Goal: Information Seeking & Learning: Learn about a topic

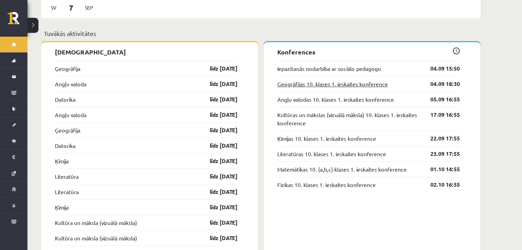
scroll to position [580, 0]
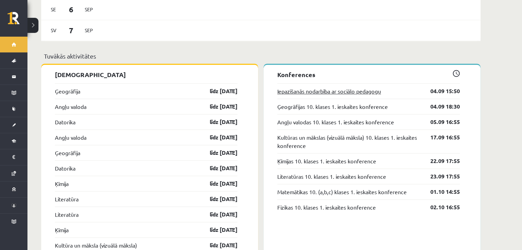
click at [371, 87] on link "Iepazīšanās nodarbība ar sociālo pedagogu" at bounding box center [329, 91] width 104 height 8
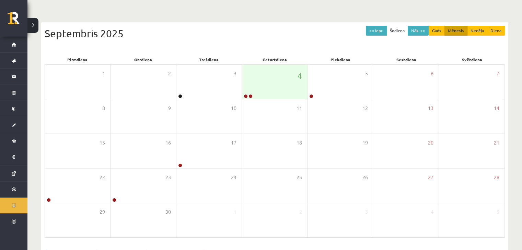
scroll to position [31, 0]
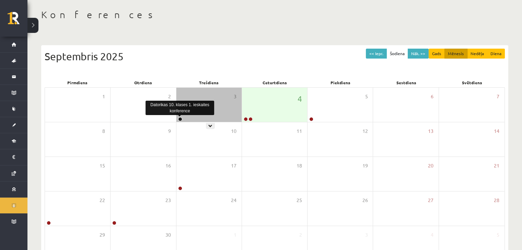
drag, startPoint x: 181, startPoint y: 119, endPoint x: 173, endPoint y: 106, distance: 15.2
click at [181, 119] on link at bounding box center [180, 119] width 4 height 4
click at [173, 106] on div "Datorikas 10. klases 1. ieskaites konference" at bounding box center [179, 108] width 69 height 14
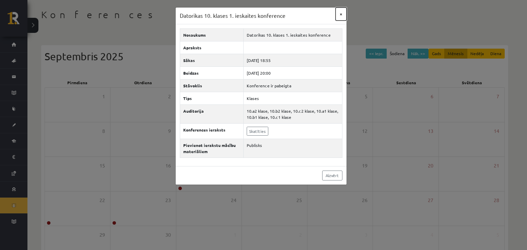
click at [341, 14] on button "×" at bounding box center [341, 14] width 11 height 13
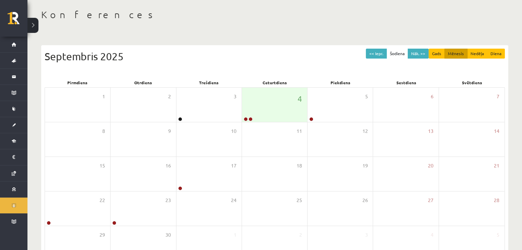
click at [37, 26] on button at bounding box center [32, 25] width 11 height 15
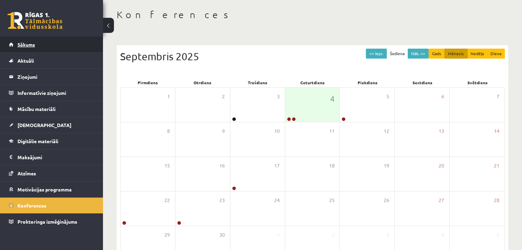
click at [25, 45] on span "Sākums" at bounding box center [25, 45] width 17 height 6
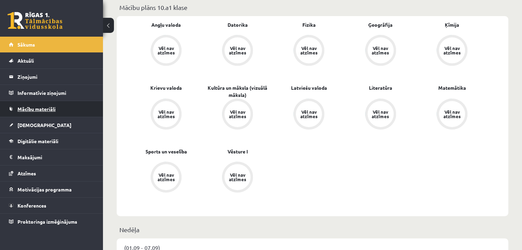
scroll to position [206, 0]
click at [33, 124] on span "[DEMOGRAPHIC_DATA]" at bounding box center [44, 125] width 54 height 6
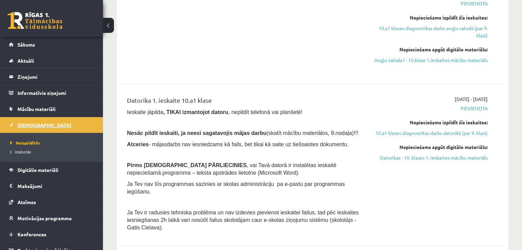
scroll to position [229, 0]
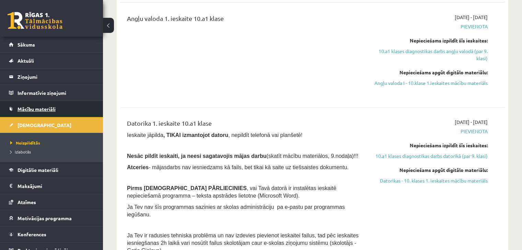
click at [40, 112] on link "Mācību materiāli" at bounding box center [51, 109] width 85 height 16
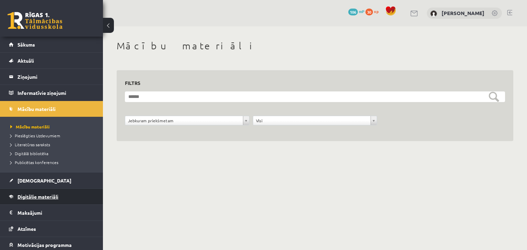
click at [28, 197] on span "Digitālie materiāli" at bounding box center [37, 197] width 41 height 6
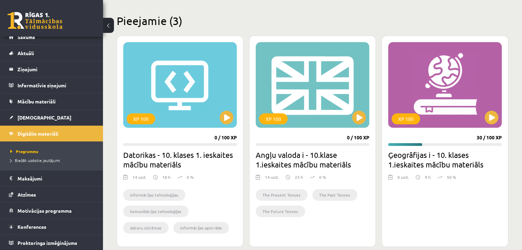
scroll to position [183, 0]
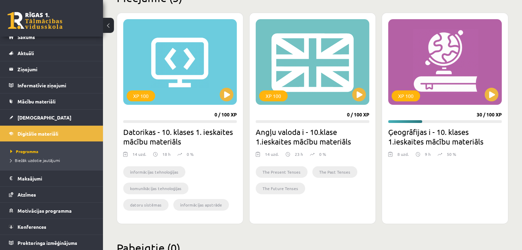
drag, startPoint x: 455, startPoint y: 150, endPoint x: 456, endPoint y: 155, distance: 5.6
click at [456, 155] on div "8 uzd. 9 h 50 %" at bounding box center [445, 156] width 114 height 10
drag, startPoint x: 451, startPoint y: 154, endPoint x: 446, endPoint y: 155, distance: 4.8
click at [447, 155] on p "50 %" at bounding box center [451, 154] width 9 height 6
click at [445, 165] on div at bounding box center [445, 166] width 114 height 8
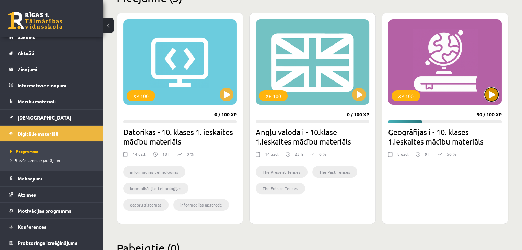
click at [490, 94] on button at bounding box center [491, 95] width 14 height 14
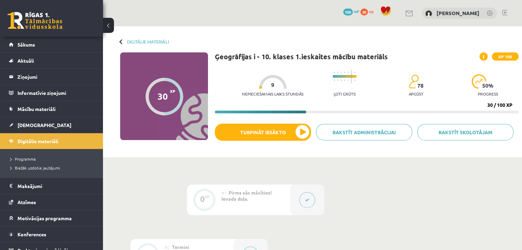
click at [425, 88] on div "Nepieciešamais laiks stundās 9 Ļoti grūts 78 apgūst 50 % progress" at bounding box center [380, 84] width 277 height 34
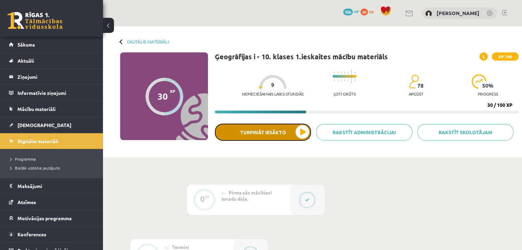
click at [302, 134] on button "Turpināt iesākto" at bounding box center [263, 132] width 96 height 17
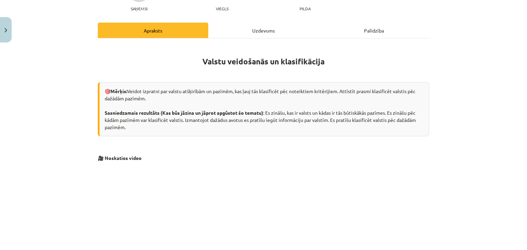
scroll to position [55, 0]
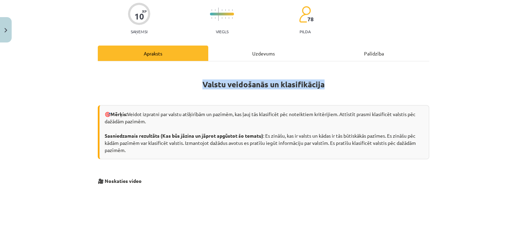
drag, startPoint x: 199, startPoint y: 85, endPoint x: 324, endPoint y: 87, distance: 125.3
click at [324, 87] on h1 "Valstu veidošanās un klasifikācija" at bounding box center [263, 83] width 331 height 31
copy strong "Valstu veidošanās un klasifikācija"
click at [78, 95] on div "Mācību tēma: Ģeogrāfijas i - 10. klases 1.ieskaites mācību materiāls #5 3. tēma…" at bounding box center [263, 125] width 527 height 250
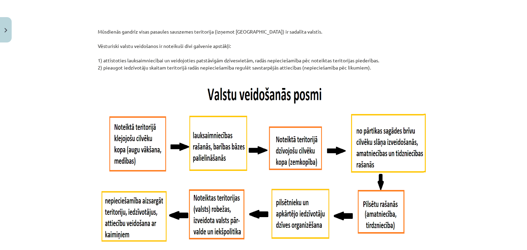
scroll to position [307, 0]
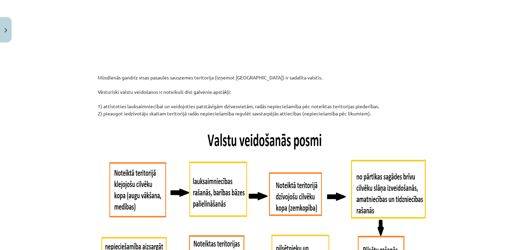
click at [98, 74] on p "Mūsdienās gandrīz visas pasaules sauszemes teritorija (izņemot Antarktīdu) ir s…" at bounding box center [263, 99] width 331 height 50
drag, startPoint x: 120, startPoint y: 81, endPoint x: 377, endPoint y: 116, distance: 260.0
click at [377, 116] on p "Mūsdienās gandrīz visas pasaules sauszemes teritorija (izņemot Antarktīdu) ir s…" at bounding box center [263, 99] width 331 height 50
copy p "Mūsdienās gandrīz visas pasaules sauszemes teritorija (izņemot Antarktīdu) ir s…"
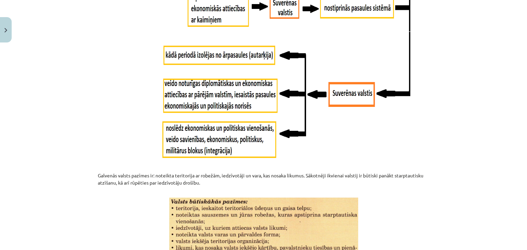
click at [4, 141] on div "Mācību tēma: Ģeogrāfijas i - 10. klases 1.ieskaites mācību materiāls #5 3. tēma…" at bounding box center [263, 125] width 527 height 250
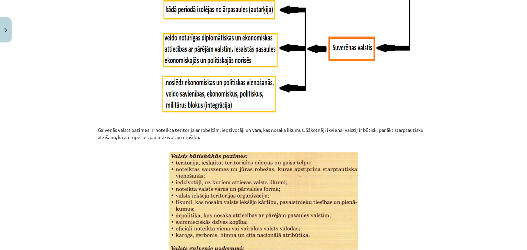
scroll to position [787, 0]
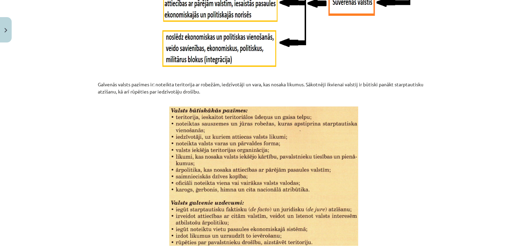
drag, startPoint x: 94, startPoint y: 83, endPoint x: 214, endPoint y: 94, distance: 120.9
copy p "Galvenās valsts pazīmes ir: noteikta teritorija ar robežām, iedzīvotāji un vara…"
click at [147, 130] on p at bounding box center [263, 177] width 331 height 140
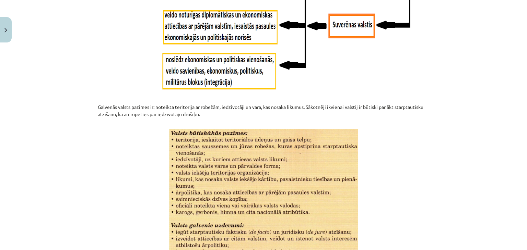
scroll to position [833, 0]
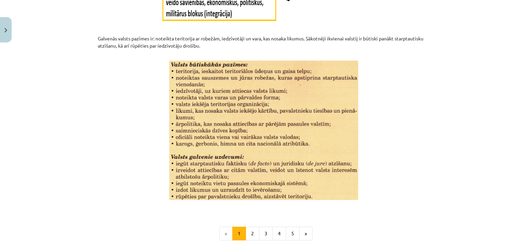
click at [60, 179] on div "Mācību tēma: Ģeogrāfijas i - 10. klases 1.ieskaites mācību materiāls #5 3. tēma…" at bounding box center [263, 125] width 527 height 250
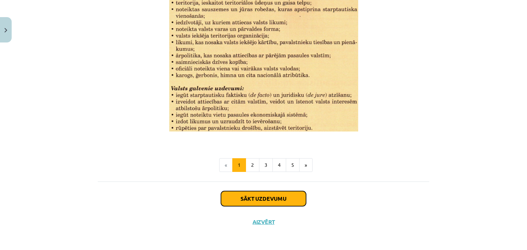
click at [273, 198] on button "Sākt uzdevumu" at bounding box center [263, 198] width 85 height 15
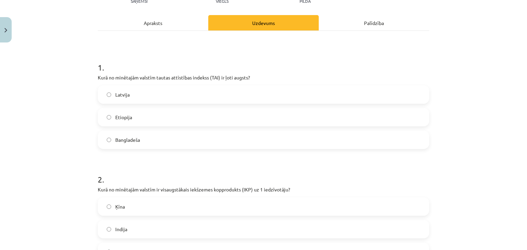
scroll to position [40, 0]
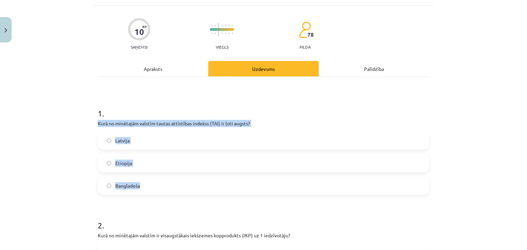
drag, startPoint x: 96, startPoint y: 122, endPoint x: 145, endPoint y: 188, distance: 81.8
click at [145, 188] on div "1 . Kurā no minētajām valstīm tautas attīstības indekss (TAI) ir ļoti augsts? L…" at bounding box center [263, 146] width 331 height 98
copy div "Kurā no minētajām valstīm tautas attīstības indekss (TAI) ir ļoti augsts? Latvi…"
click at [106, 146] on label "Latvija" at bounding box center [263, 140] width 330 height 17
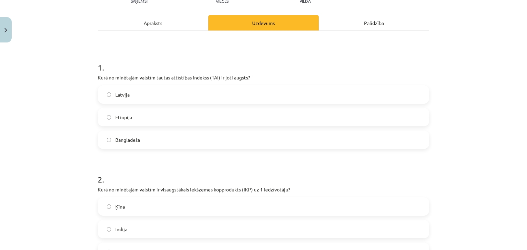
scroll to position [154, 0]
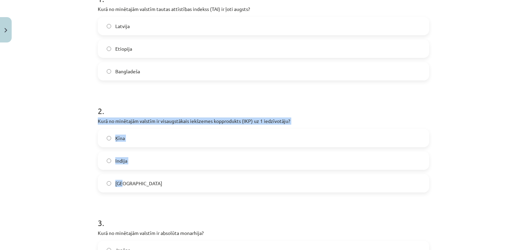
drag, startPoint x: 94, startPoint y: 121, endPoint x: 152, endPoint y: 182, distance: 84.7
click at [152, 182] on div "10 XP Saņemsi Viegls 78 pilda Apraksts Uzdevums Palīdzība 1 . Kurā no minētajām…" at bounding box center [264, 241] width 340 height 701
copy div "Kurā no minētajām valstīm ir visaugstākais iekšzemes kopprodukts (IKP) uz 1 ied…"
click at [111, 184] on label "ASV" at bounding box center [263, 183] width 330 height 17
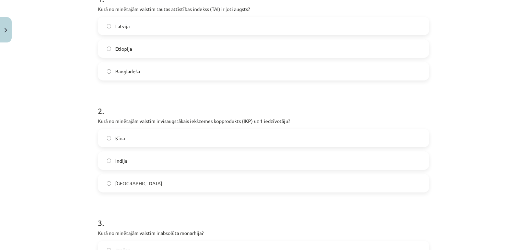
click at [307, 106] on h1 "2 ." at bounding box center [263, 104] width 331 height 21
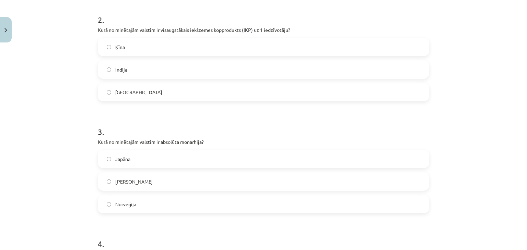
scroll to position [269, 0]
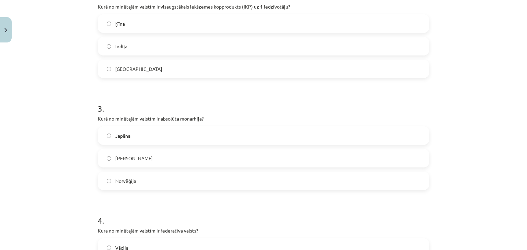
click at [55, 82] on div "Mācību tēma: Ģeogrāfijas i - 10. klases 1.ieskaites mācību materiāls #5 3. tēma…" at bounding box center [263, 125] width 527 height 250
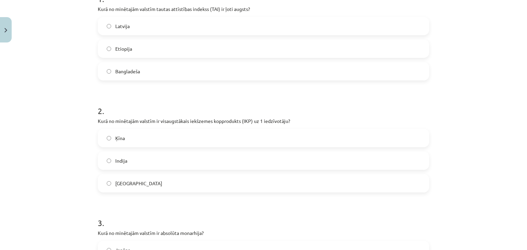
scroll to position [108, 0]
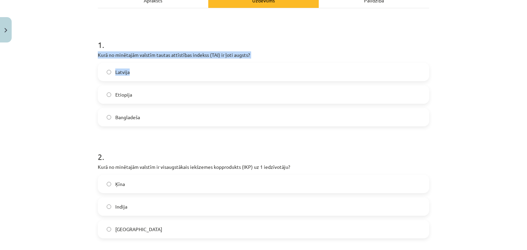
drag, startPoint x: 95, startPoint y: 53, endPoint x: 286, endPoint y: 59, distance: 191.2
click at [286, 59] on div "1 . Kurā no minētajām valstīm tautas attīstības indekss (TAI) ir ļoti augsts? L…" at bounding box center [263, 77] width 331 height 98
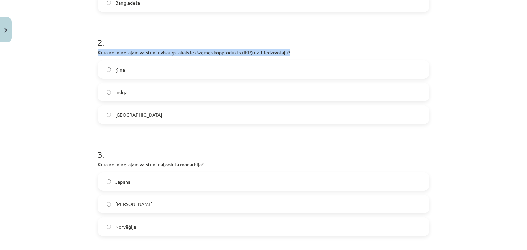
drag, startPoint x: 91, startPoint y: 55, endPoint x: 407, endPoint y: 49, distance: 316.4
click at [407, 49] on div "Mācību tēma: Ģeogrāfijas i - 10. klases 1.ieskaites mācību materiāls #5 3. tēma…" at bounding box center [263, 125] width 527 height 250
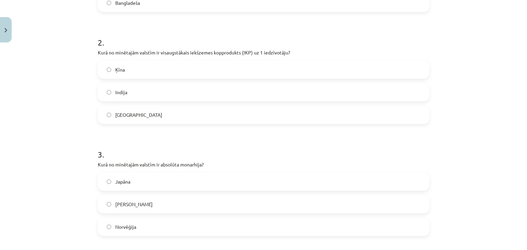
click at [66, 98] on div "Mācību tēma: Ģeogrāfijas i - 10. klases 1.ieskaites mācību materiāls #5 3. tēma…" at bounding box center [263, 125] width 527 height 250
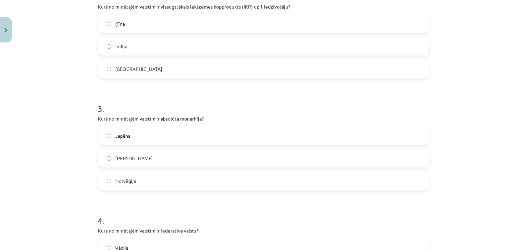
scroll to position [314, 0]
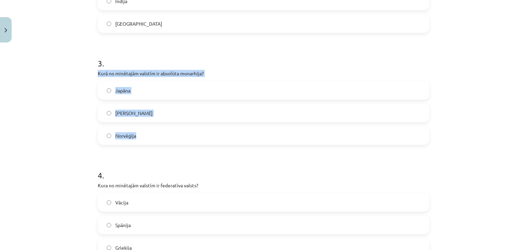
drag, startPoint x: 93, startPoint y: 73, endPoint x: 159, endPoint y: 129, distance: 86.4
click at [159, 129] on div "10 XP Saņemsi Viegls 78 pilda Apraksts Uzdevums Palīdzība 1 . Kurā no minētajām…" at bounding box center [264, 81] width 340 height 701
copy div "Kurā no minētajām valstīm ir absolūta monarhija? Japāna Saūda Arābija Norvēģija"
click at [106, 116] on label "Saūda Arābija" at bounding box center [263, 113] width 330 height 17
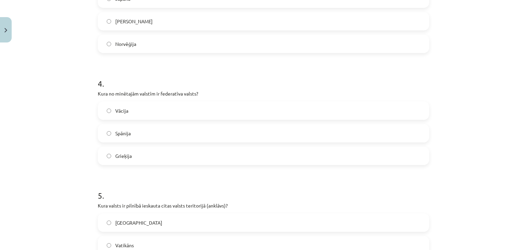
scroll to position [429, 0]
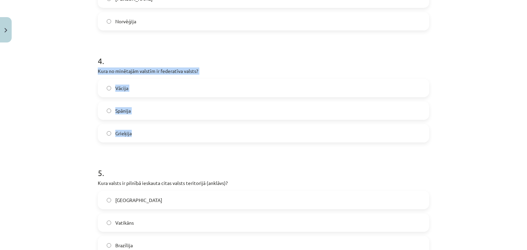
drag, startPoint x: 95, startPoint y: 71, endPoint x: 147, endPoint y: 138, distance: 84.3
click at [147, 138] on div "4 . Kura no minētajām valstīm ir federatīva valsts? Vācija Spānija Grieķija" at bounding box center [263, 93] width 331 height 98
copy div "Kura no minētajām valstīm ir federatīva valsts? Vācija Spānija Grieķija"
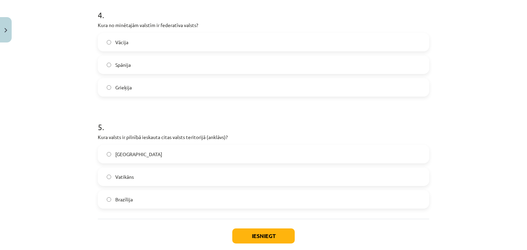
click at [76, 122] on div "Mācību tēma: Ģeogrāfijas i - 10. klases 1.ieskaites mācību materiāls #5 3. tēma…" at bounding box center [263, 125] width 527 height 250
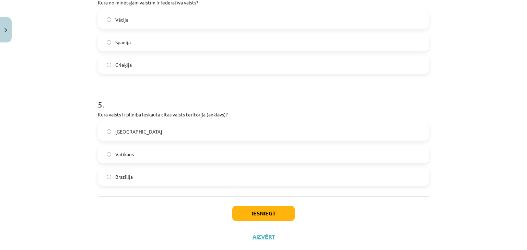
scroll to position [513, 0]
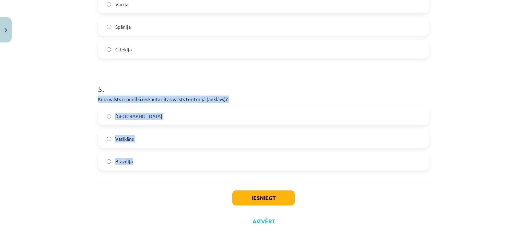
drag, startPoint x: 100, startPoint y: 102, endPoint x: 141, endPoint y: 162, distance: 72.9
copy div "Kura valsts ir pilnībā ieskauta citas valsts teritorijā (anklāvs)? Madagaskara …"
click at [84, 135] on div "Mācību tēma: Ģeogrāfijas i - 10. klases 1.ieskaites mācību materiāls #5 3. tēma…" at bounding box center [263, 125] width 527 height 250
click at [88, 159] on div "Mācību tēma: Ģeogrāfijas i - 10. klases 1.ieskaites mācību materiāls #5 3. tēma…" at bounding box center [263, 125] width 527 height 250
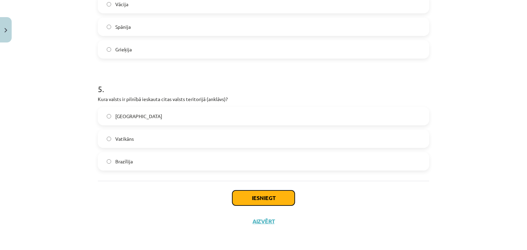
click at [266, 193] on button "Iesniegt" at bounding box center [263, 198] width 62 height 15
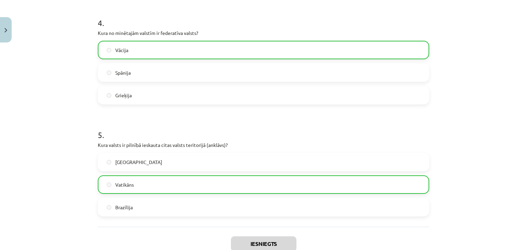
scroll to position [534, 0]
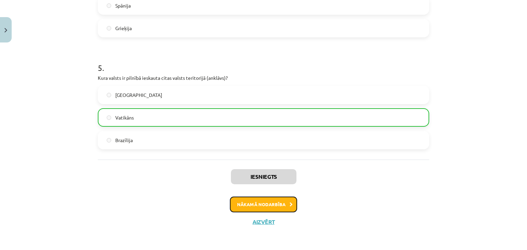
click at [277, 204] on button "Nākamā nodarbība" at bounding box center [263, 205] width 67 height 16
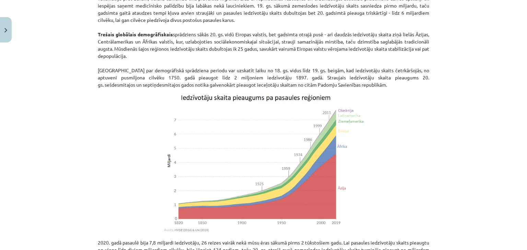
scroll to position [17, 0]
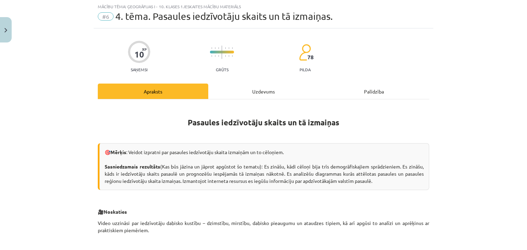
click at [47, 150] on div "Mācību tēma: Ģeogrāfijas i - 10. klases 1.ieskaites mācību materiāls #6 4. tēma…" at bounding box center [263, 125] width 527 height 250
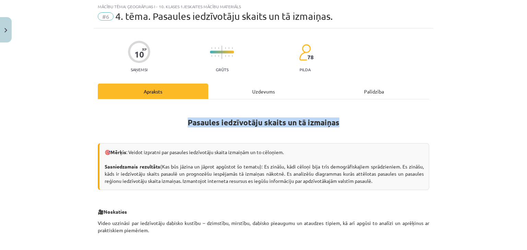
drag, startPoint x: 185, startPoint y: 123, endPoint x: 347, endPoint y: 120, distance: 162.0
click at [347, 120] on h1 "Pasaules iedzīvotāju skaits un tā izmaiņas" at bounding box center [263, 121] width 331 height 31
copy strong "Pasaules iedzīvotāju skaits un tā izmaiņas"
click at [49, 100] on div "Mācību tēma: Ģeogrāfijas i - 10. klases 1.ieskaites mācību materiāls #6 4. tēma…" at bounding box center [263, 125] width 527 height 250
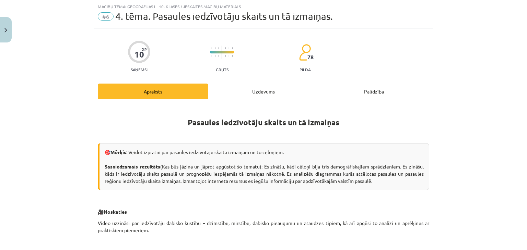
click at [73, 139] on div "Mācību tēma: Ģeogrāfijas i - 10. klases 1.ieskaites mācību materiāls #6 4. tēma…" at bounding box center [263, 125] width 527 height 250
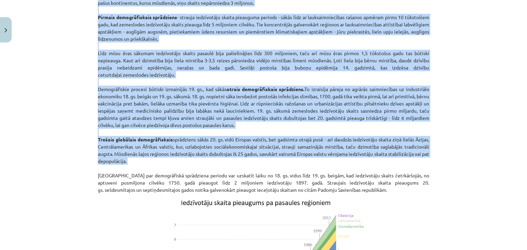
scroll to position [452, 0]
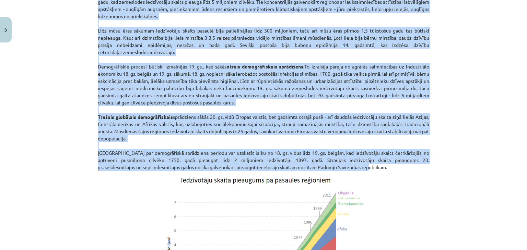
drag, startPoint x: 92, startPoint y: 66, endPoint x: 394, endPoint y: 166, distance: 317.6
click at [394, 166] on div "10 XP Saņemsi Grūts 78 pilda Apraksts Uzdevums Palīdzība Pasaules iedzīvotāju s…" at bounding box center [264, 237] width 340 height 1286
copy p "Kopš saprātīgā cilvēka parādīšanās uz Zemes apmēram pirms 150-200 tūkstošiem ga…"
click at [54, 115] on div "Mācību tēma: Ģeogrāfijas i - 10. klases 1.ieskaites mācību materiāls #6 4. tēma…" at bounding box center [263, 125] width 527 height 250
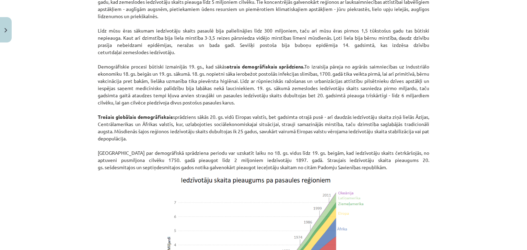
click at [58, 117] on div "Mācību tēma: Ģeogrāfijas i - 10. klases 1.ieskaites mācību materiāls #6 4. tēma…" at bounding box center [263, 125] width 527 height 250
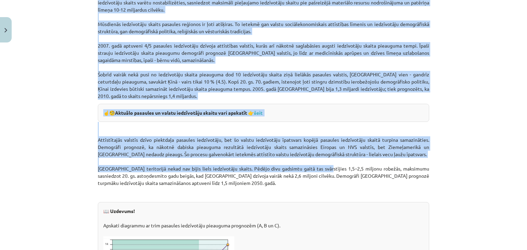
scroll to position [841, 0]
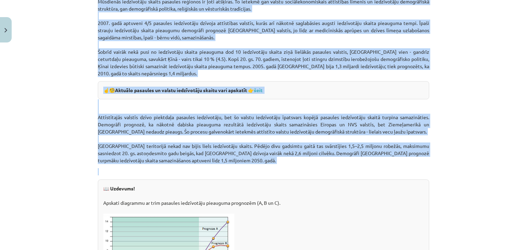
drag, startPoint x: 94, startPoint y: 94, endPoint x: 266, endPoint y: 166, distance: 187.0
click at [84, 142] on div "Mācību tēma: Ģeogrāfijas i - 10. klases 1.ieskaites mācību materiāls #6 4. tēma…" at bounding box center [263, 125] width 527 height 250
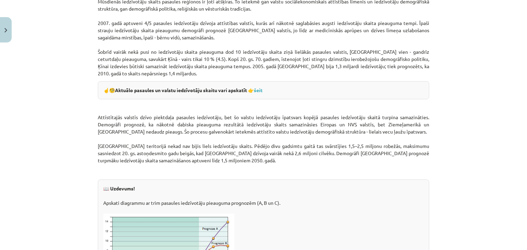
scroll to position [955, 0]
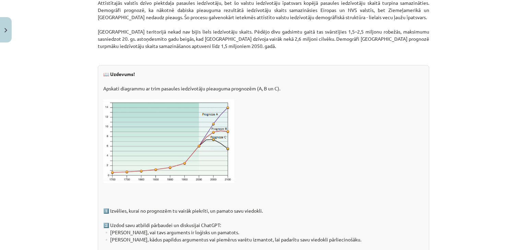
drag, startPoint x: 202, startPoint y: 130, endPoint x: 63, endPoint y: 142, distance: 139.1
click at [63, 142] on div "Mācību tēma: Ģeogrāfijas i - 10. klases 1.ieskaites mācību materiāls #6 4. tēma…" at bounding box center [263, 125] width 527 height 250
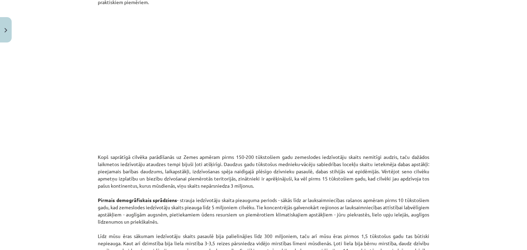
scroll to position [223, 0]
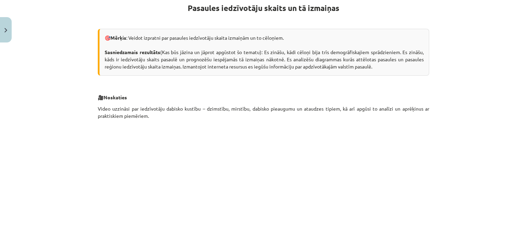
scroll to position [200, 0]
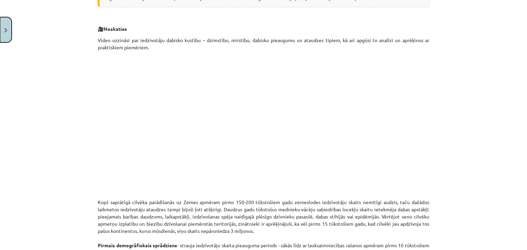
click at [11, 26] on button "Close" at bounding box center [6, 29] width 12 height 25
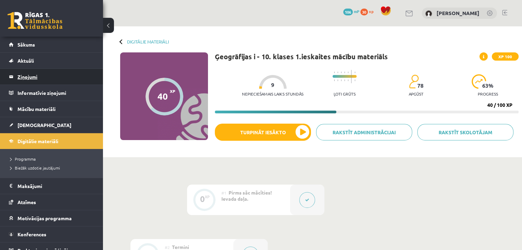
click at [29, 76] on legend "Ziņojumi 0" at bounding box center [55, 77] width 77 height 16
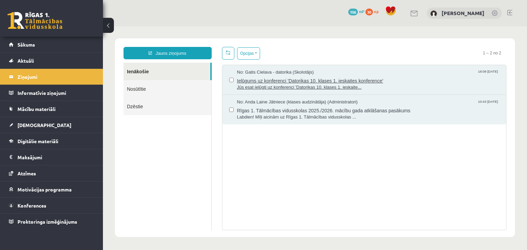
click at [268, 82] on span "Ielūgums uz konferenci 'Datorikas 10. klases 1. ieskaites konference'" at bounding box center [368, 80] width 262 height 9
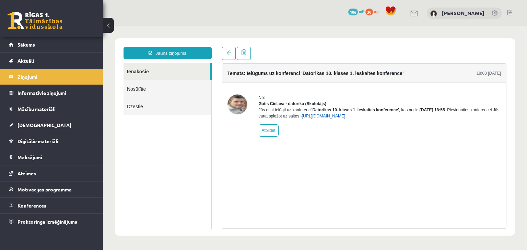
click at [325, 119] on link "https://eskola.r1tv.lv/conferences/4490/join" at bounding box center [324, 116] width 44 height 5
click at [31, 143] on span "Digitālie materiāli" at bounding box center [37, 141] width 41 height 6
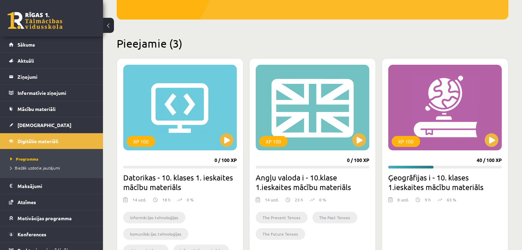
scroll to position [160, 0]
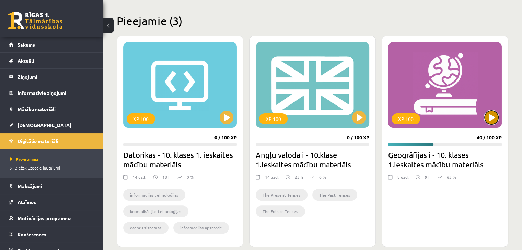
click at [490, 117] on button at bounding box center [491, 118] width 14 height 14
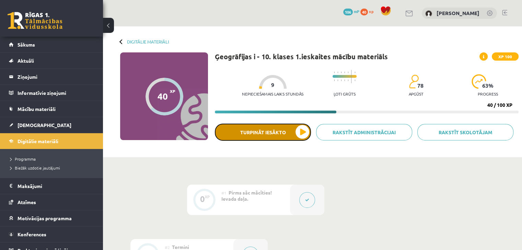
click at [300, 135] on button "Turpināt iesākto" at bounding box center [263, 132] width 96 height 17
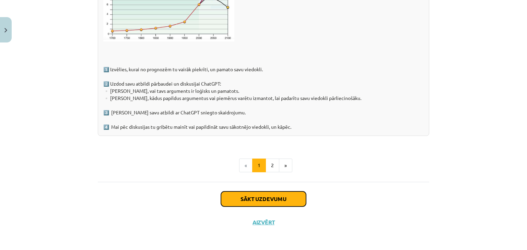
click at [265, 198] on button "Sākt uzdevumu" at bounding box center [263, 199] width 85 height 15
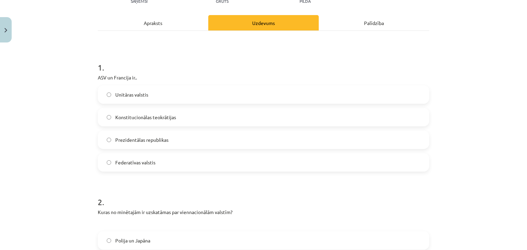
scroll to position [108, 0]
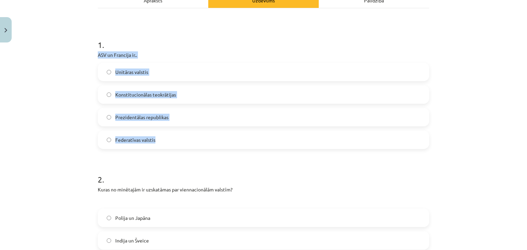
drag, startPoint x: 96, startPoint y: 55, endPoint x: 167, endPoint y: 134, distance: 105.9
copy div "ASV un Francija ir.. Unitāras valstis Konstitucionālas teokrātijas Prezidentāla…"
click at [106, 143] on label "Federatīvas valstis" at bounding box center [263, 139] width 330 height 17
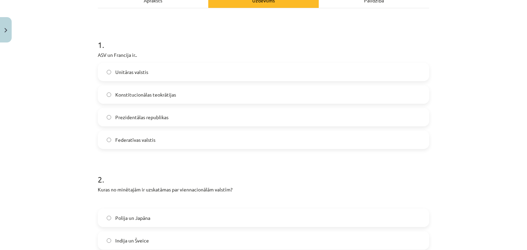
click at [59, 139] on div "Mācību tēma: Ģeogrāfijas i - 10. klases 1.ieskaites mācību materiāls #6 4. tēma…" at bounding box center [263, 125] width 527 height 250
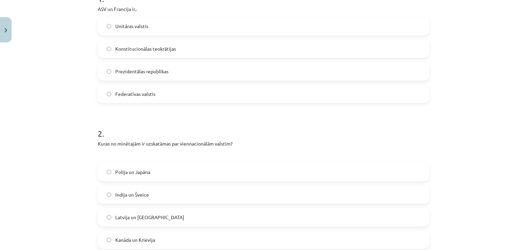
scroll to position [200, 0]
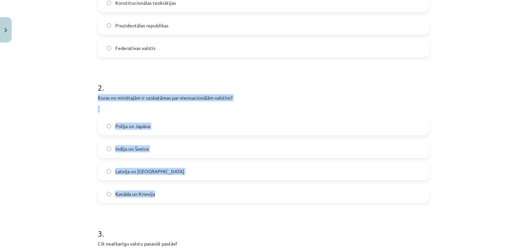
drag, startPoint x: 91, startPoint y: 101, endPoint x: 169, endPoint y: 198, distance: 125.0
copy div "Kuras no minētajām ir uzskatāmas par viennacionālām valstīm? Polija un Japāna I…"
click at [54, 142] on div "Mācību tēma: Ģeogrāfijas i - 10. klases 1.ieskaites mācību materiāls #6 4. tēma…" at bounding box center [263, 125] width 527 height 250
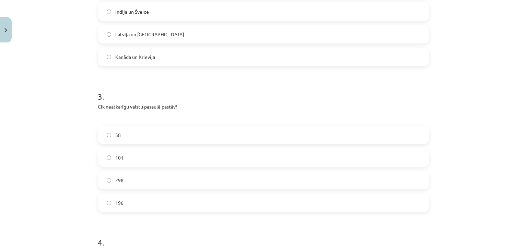
scroll to position [360, 0]
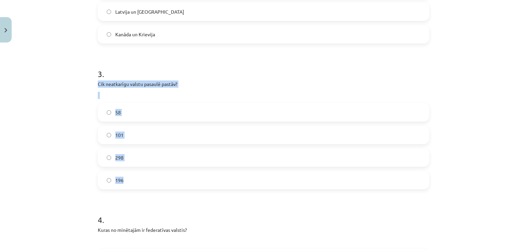
drag, startPoint x: 95, startPoint y: 82, endPoint x: 156, endPoint y: 186, distance: 120.3
click at [156, 186] on div "3 . Cik neatkarīgu valstu pasaulē pastāv? 58 101 298 196" at bounding box center [263, 123] width 331 height 132
copy div "Cik neatkarīgu valstu pasaulē pastāv? 58 101 298 196"
click at [108, 182] on label "196" at bounding box center [263, 180] width 330 height 17
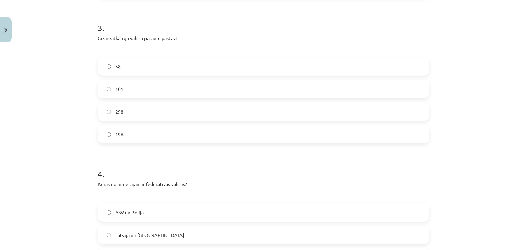
scroll to position [383, 0]
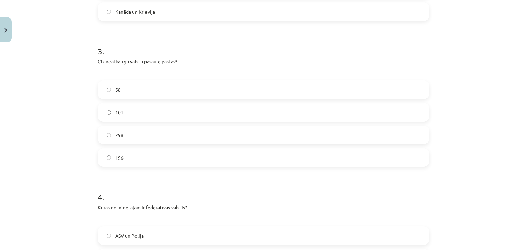
click at [121, 114] on label "101" at bounding box center [263, 112] width 330 height 17
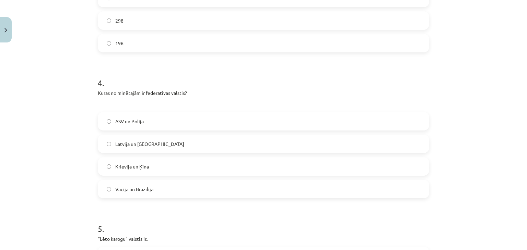
scroll to position [520, 0]
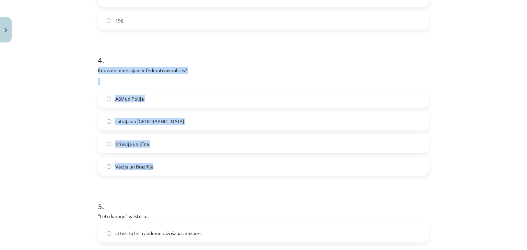
drag, startPoint x: 94, startPoint y: 69, endPoint x: 189, endPoint y: 164, distance: 134.2
copy div "Kuras no minētajām ir federatīvas valstis? ASV un Polija Latvija un Lietuva Kri…"
click at [112, 167] on label "Vācija un Brazīlija" at bounding box center [263, 166] width 330 height 17
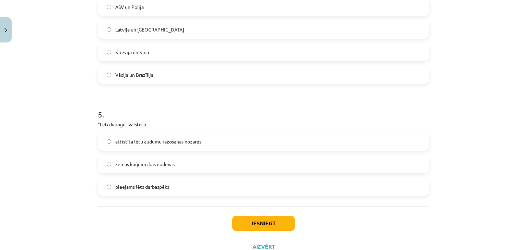
scroll to position [635, 0]
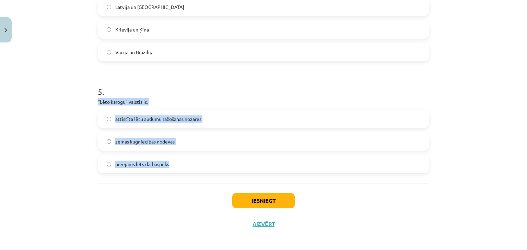
drag, startPoint x: 95, startPoint y: 102, endPoint x: 177, endPoint y: 166, distance: 104.4
click at [177, 166] on div "5 . “Lēto karogu” valstīs ir.. attīstīta lētu audumu ražošanas nozares zemas ku…" at bounding box center [263, 124] width 331 height 98
copy div "“Lēto karogu” valstīs ir.. attīstīta lētu audumu ražošanas nozares zemas kuģnie…"
click at [98, 166] on label "pieejams lēts darbaspēks" at bounding box center [263, 164] width 330 height 17
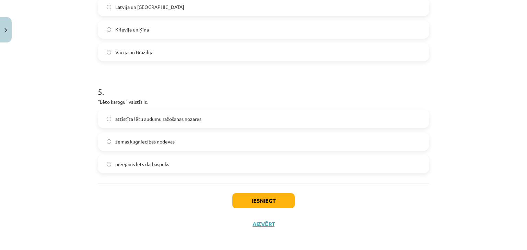
click at [88, 190] on div "Mācību tēma: Ģeogrāfijas i - 10. klases 1.ieskaites mācību materiāls #6 4. tēma…" at bounding box center [263, 125] width 527 height 250
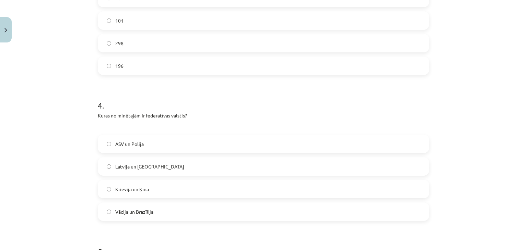
scroll to position [406, 0]
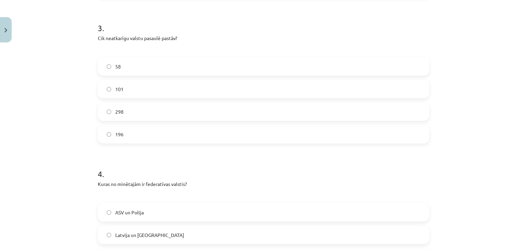
click at [137, 139] on label "196" at bounding box center [263, 134] width 330 height 17
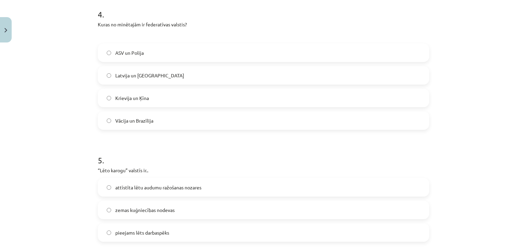
scroll to position [635, 0]
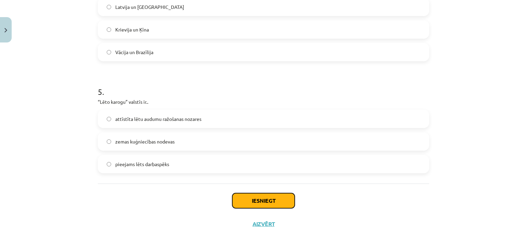
click at [291, 202] on button "Iesniegt" at bounding box center [263, 201] width 62 height 15
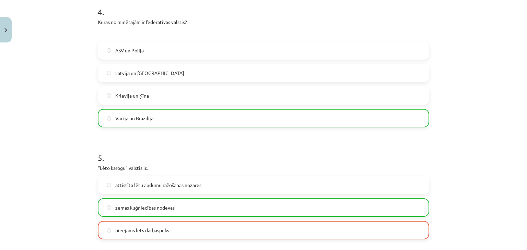
scroll to position [659, 0]
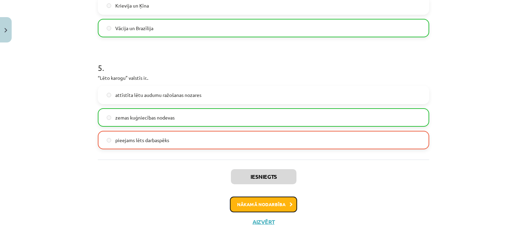
click at [278, 204] on button "Nākamā nodarbība" at bounding box center [263, 205] width 67 height 16
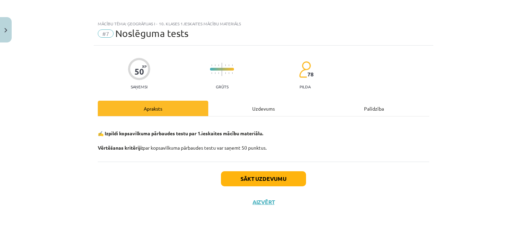
drag, startPoint x: 276, startPoint y: 144, endPoint x: 245, endPoint y: 145, distance: 30.5
click at [245, 145] on p "✍️ Izpildi kopsavilkuma pārbaudes testu par 1.ieskaites mācību materiālu. Vērtē…" at bounding box center [263, 137] width 331 height 29
click at [300, 148] on p "✍️ Izpildi kopsavilkuma pārbaudes testu par 1.ieskaites mācību materiālu. Vērtē…" at bounding box center [263, 137] width 331 height 29
click at [290, 177] on button "Sākt uzdevumu" at bounding box center [263, 179] width 85 height 15
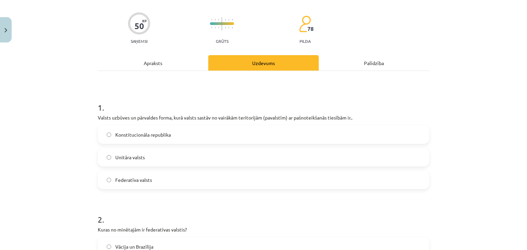
scroll to position [91, 0]
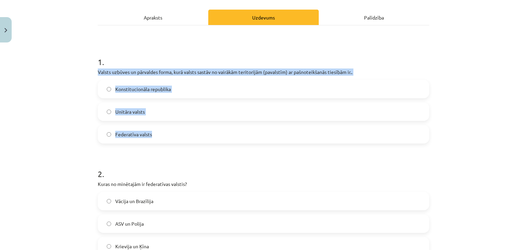
drag, startPoint x: 93, startPoint y: 71, endPoint x: 154, endPoint y: 134, distance: 88.1
copy div "Valsts uzbūves un pārvaldes forma, kurā valsts sastāv no vairākām teritorijām (…"
click at [69, 128] on div "Mācību tēma: Ģeogrāfijas i - 10. klases 1.ieskaites mācību materiāls #7 Noslēgu…" at bounding box center [263, 125] width 527 height 250
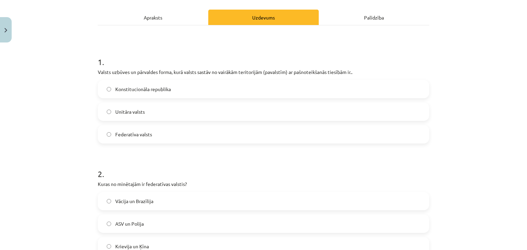
click at [82, 134] on div "Mācību tēma: Ģeogrāfijas i - 10. klases 1.ieskaites mācību materiāls #7 Noslēgu…" at bounding box center [263, 125] width 527 height 250
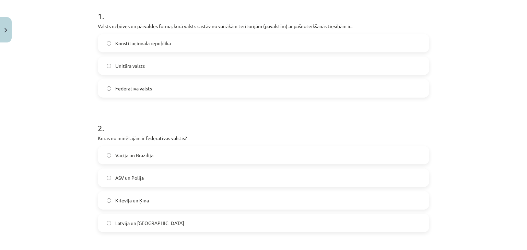
scroll to position [160, 0]
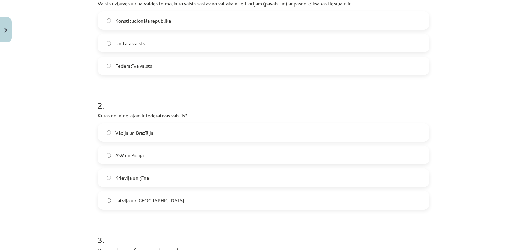
click at [145, 135] on span "Vācija un Brazīlija" at bounding box center [134, 132] width 38 height 7
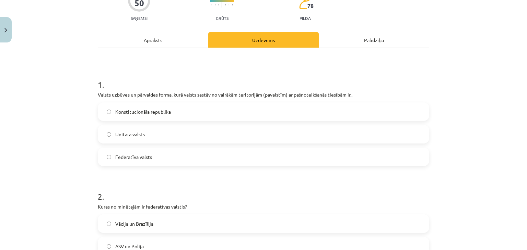
scroll to position [91, 0]
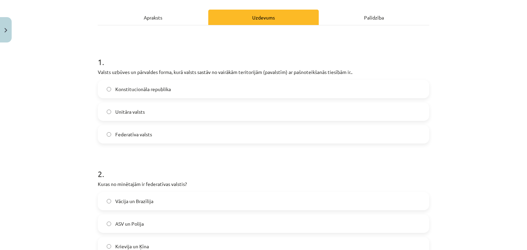
click at [135, 135] on span "Federatīva valsts" at bounding box center [133, 134] width 37 height 7
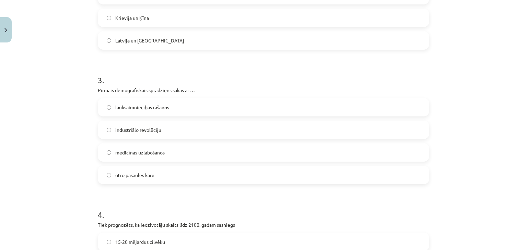
scroll to position [343, 0]
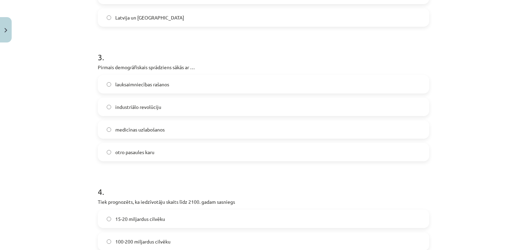
click at [90, 130] on div "Mācību tēma: Ģeogrāfijas i - 10. klases 1.ieskaites mācību materiāls #7 Noslēgu…" at bounding box center [263, 125] width 527 height 250
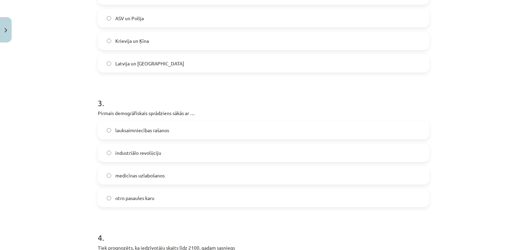
scroll to position [320, 0]
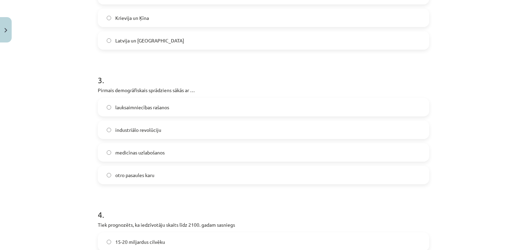
click at [137, 107] on span "lauksaimniecības rašanos" at bounding box center [142, 107] width 54 height 7
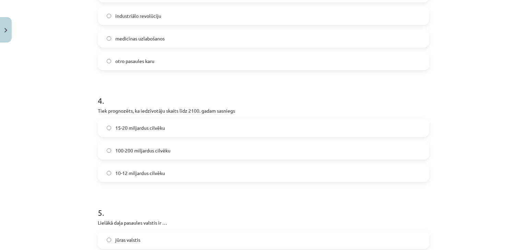
scroll to position [457, 0]
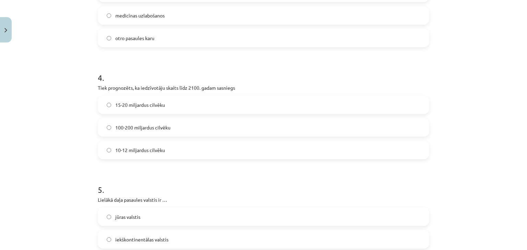
click at [89, 131] on div "Mācību tēma: Ģeogrāfijas i - 10. klases 1.ieskaites mācību materiāls #7 Noslēgu…" at bounding box center [263, 125] width 527 height 250
drag, startPoint x: 133, startPoint y: 179, endPoint x: 126, endPoint y: 159, distance: 20.7
click at [133, 179] on h1 "5 ." at bounding box center [263, 183] width 331 height 21
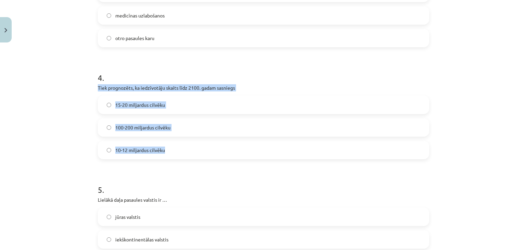
drag, startPoint x: 96, startPoint y: 86, endPoint x: 202, endPoint y: 148, distance: 123.0
click at [202, 148] on div "4 . Tiek prognozēts, ka iedzīvotāju skaits līdz 2100. gadam sasniegs 15-20 milj…" at bounding box center [263, 110] width 331 height 98
copy div "Tiek prognozēts, ka iedzīvotāju skaits līdz 2100. gadam sasniegs 15-20 miljardu…"
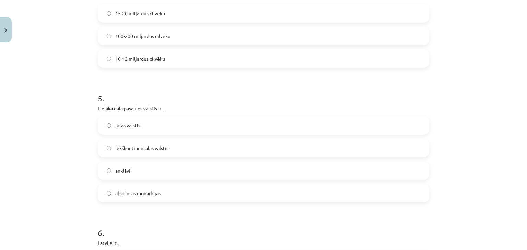
scroll to position [572, 0]
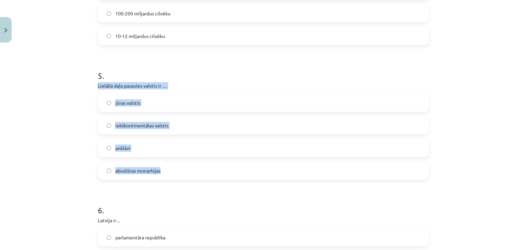
drag, startPoint x: 91, startPoint y: 87, endPoint x: 165, endPoint y: 171, distance: 111.1
copy div "Lielākā daļa pasaules valstis ir … jūras valstis iekškontinentālas valstis ankl…"
click at [80, 127] on div "Mācību tēma: Ģeogrāfijas i - 10. klases 1.ieskaites mācību materiāls #7 Noslēgu…" at bounding box center [263, 125] width 527 height 250
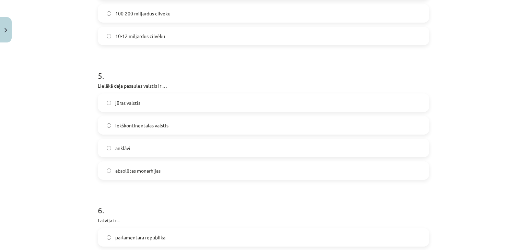
click at [77, 128] on div "Mācību tēma: Ģeogrāfijas i - 10. klases 1.ieskaites mācību materiāls #7 Noslēgu…" at bounding box center [263, 125] width 527 height 250
click at [111, 100] on label "jūras valstis" at bounding box center [263, 102] width 330 height 17
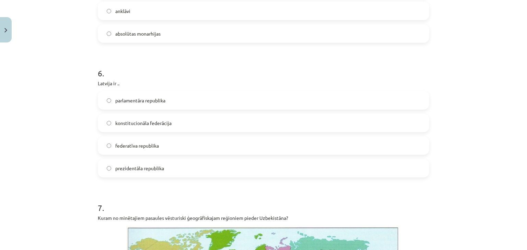
scroll to position [732, 0]
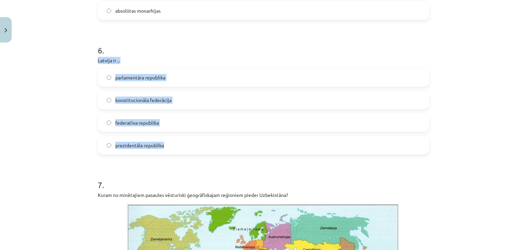
drag, startPoint x: 95, startPoint y: 59, endPoint x: 172, endPoint y: 149, distance: 117.8
click at [172, 149] on div "50 XP Saņemsi Grūts 78 pilda Apraksts Uzdevums Palīdzība 1 . Valsts uzbūves un …" at bounding box center [264, 136] width 340 height 1645
copy div "Latvija ir .. parlamentāra republika konstitucionāla federācija federatīva repu…"
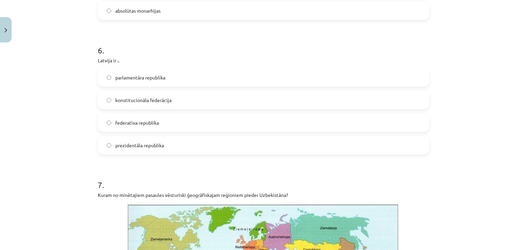
click at [133, 160] on form "1 . Valsts uzbūves un pārvaldes forma, kurā valsts sastāv no vairākām teritorij…" at bounding box center [263, 151] width 331 height 1492
click at [115, 139] on label "prezidentāla republika" at bounding box center [263, 145] width 330 height 17
click at [121, 80] on span "parlamentāra republika" at bounding box center [140, 77] width 50 height 7
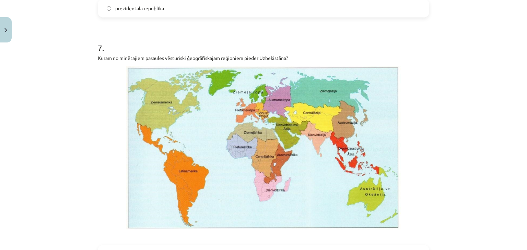
scroll to position [892, 0]
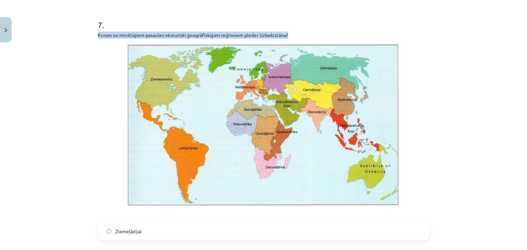
drag, startPoint x: 95, startPoint y: 34, endPoint x: 303, endPoint y: 32, distance: 207.9
copy p "Kuram no minētajiem pasaules vēsturiski ģeogrāfiskajam reģioniem pieder Uzbekis…"
click at [303, 32] on p "Kuram no minētajiem pasaules vēsturiski ģeogrāfiskajam reģioniem pieder Uzbekis…" at bounding box center [263, 35] width 331 height 7
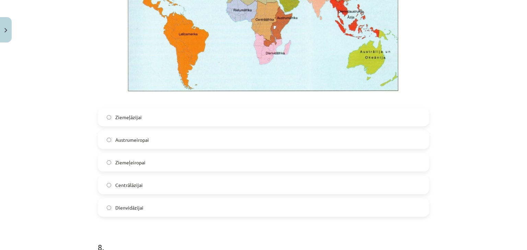
scroll to position [1029, 0]
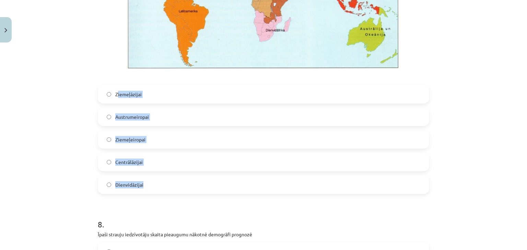
drag, startPoint x: 114, startPoint y: 93, endPoint x: 148, endPoint y: 187, distance: 99.8
click at [148, 187] on div "Ziemeļāzijai Austrumeiropai Ziemeļeiropai Centrālāzijai Dienvidāzijai" at bounding box center [263, 139] width 331 height 109
click at [73, 112] on div "Mācību tēma: Ģeogrāfijas i - 10. klases 1.ieskaites mācību materiāls #7 Noslēgu…" at bounding box center [263, 125] width 527 height 250
click at [122, 164] on span "Centrālāzijai" at bounding box center [128, 162] width 27 height 7
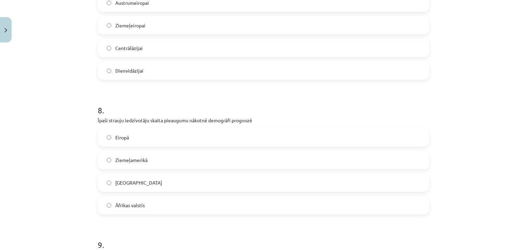
scroll to position [1167, 0]
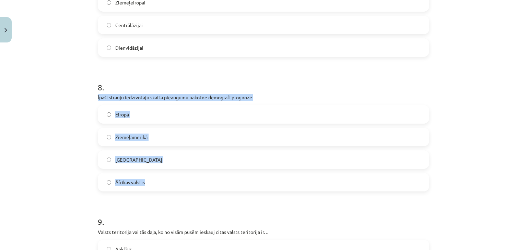
drag, startPoint x: 92, startPoint y: 97, endPoint x: 151, endPoint y: 178, distance: 100.4
click at [63, 142] on div "Mācību tēma: Ģeogrāfijas i - 10. klases 1.ieskaites mācību materiāls #7 Noslēgu…" at bounding box center [263, 125] width 527 height 250
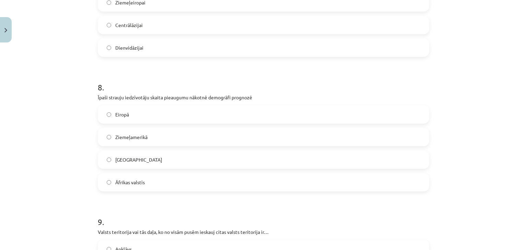
click at [144, 180] on label "Āfrikas valstīs" at bounding box center [263, 182] width 330 height 17
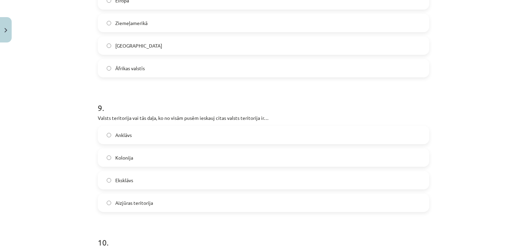
scroll to position [1327, 0]
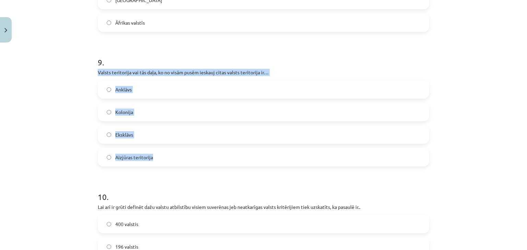
drag, startPoint x: 93, startPoint y: 72, endPoint x: 162, endPoint y: 156, distance: 108.2
click at [63, 147] on div "Mācību tēma: Ģeogrāfijas i - 10. klases 1.ieskaites mācību materiāls #7 Noslēgu…" at bounding box center [263, 125] width 527 height 250
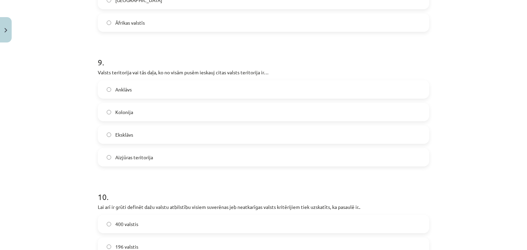
click at [116, 94] on label "Anklāvs" at bounding box center [263, 89] width 330 height 17
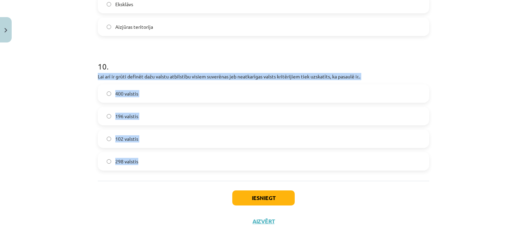
drag, startPoint x: 94, startPoint y: 76, endPoint x: 148, endPoint y: 160, distance: 100.0
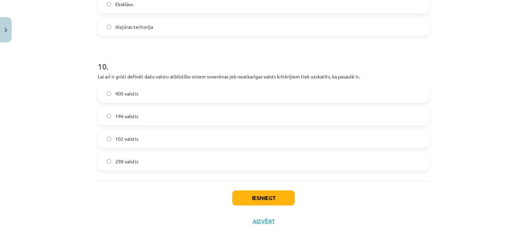
click at [99, 187] on div "Iesniegt Aizvērt" at bounding box center [263, 205] width 331 height 48
click at [125, 114] on span "196 valstis" at bounding box center [126, 116] width 23 height 7
click at [254, 201] on button "Iesniegt" at bounding box center [263, 198] width 62 height 15
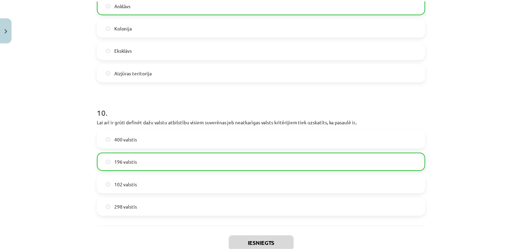
scroll to position [1479, 0]
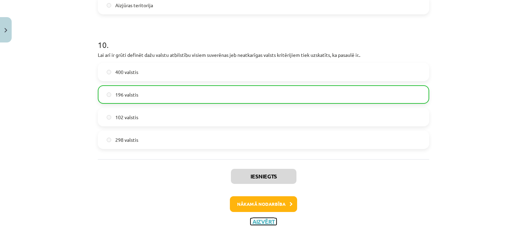
click at [261, 224] on button "Aizvērt" at bounding box center [263, 222] width 26 height 7
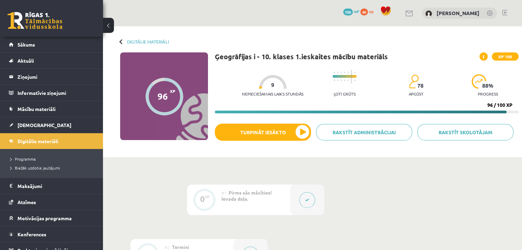
drag, startPoint x: 483, startPoint y: 105, endPoint x: 505, endPoint y: 109, distance: 22.2
click at [505, 109] on div "Nepieciešamais laiks stundās 9 Ļoti grūts 78 apgūst 88 % progress 96 / 100 XP" at bounding box center [367, 90] width 304 height 47
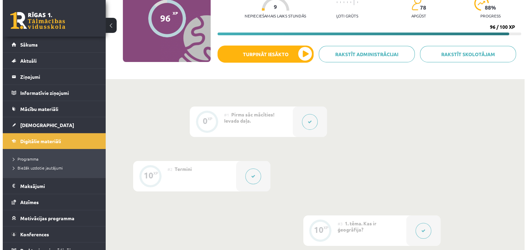
scroll to position [55, 0]
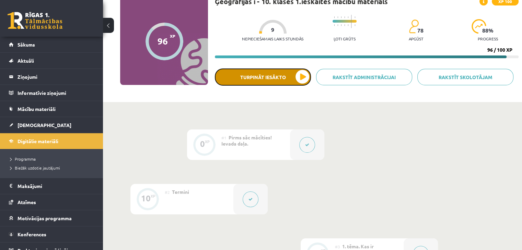
click at [296, 78] on button "Turpināt iesākto" at bounding box center [263, 77] width 96 height 17
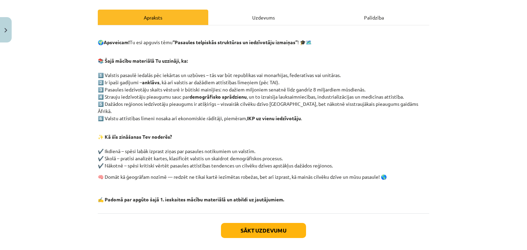
scroll to position [117, 0]
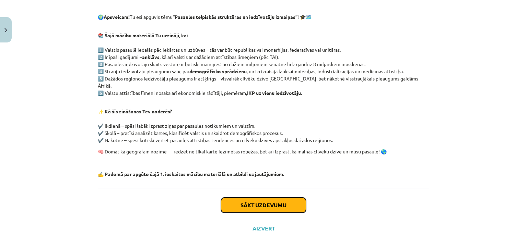
click at [281, 201] on button "Sākt uzdevumu" at bounding box center [263, 205] width 85 height 15
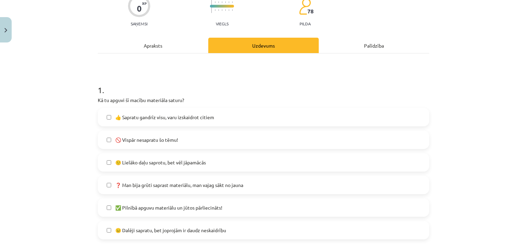
scroll to position [108, 0]
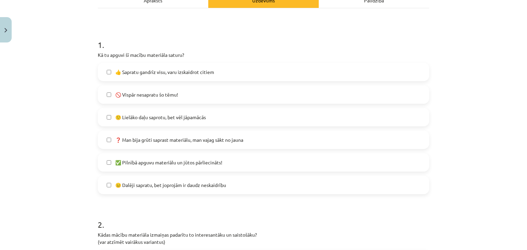
click at [154, 120] on span "🙂 Lielāko daļu saprotu, bet vēl jāpamācās" at bounding box center [160, 117] width 91 height 7
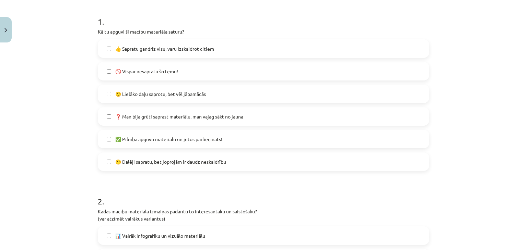
click at [145, 140] on span "✅ Pilnībā apguvu materiālu un jūtos pārliecināts!" at bounding box center [168, 139] width 107 height 7
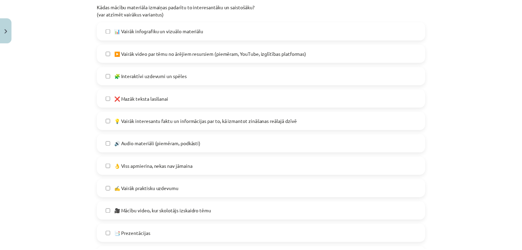
scroll to position [314, 0]
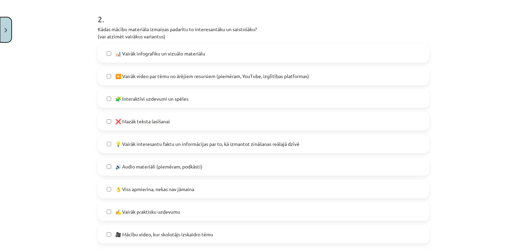
click at [10, 28] on button "Close" at bounding box center [6, 29] width 12 height 25
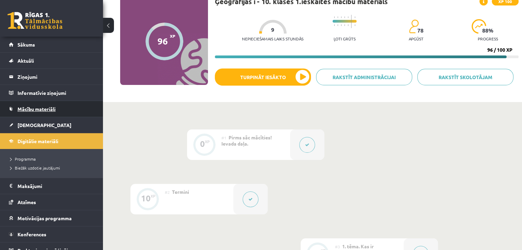
click at [29, 110] on span "Mācību materiāli" at bounding box center [36, 109] width 38 height 6
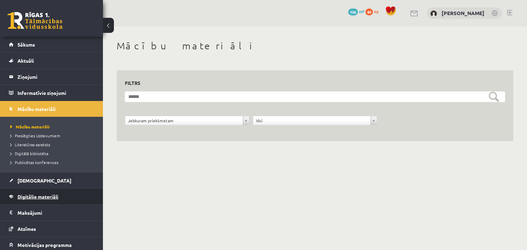
click at [27, 198] on span "Digitālie materiāli" at bounding box center [37, 197] width 41 height 6
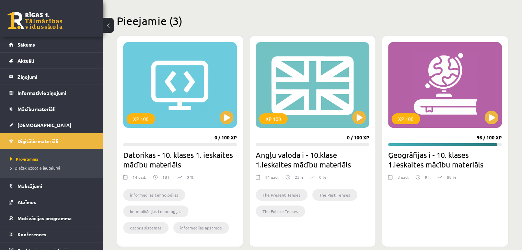
scroll to position [183, 0]
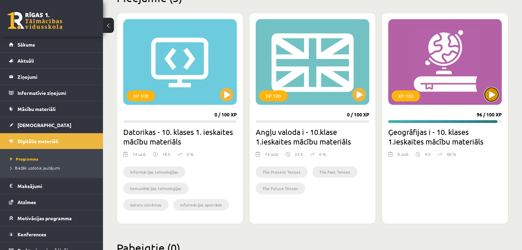
click at [491, 92] on button at bounding box center [491, 95] width 14 height 14
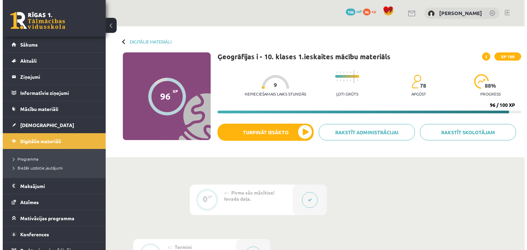
scroll to position [23, 0]
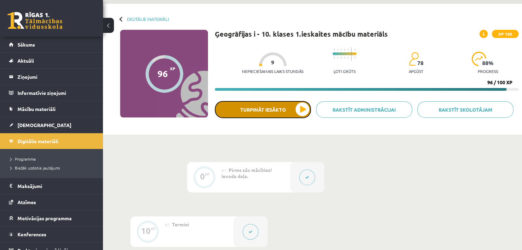
click at [249, 107] on button "Turpināt iesākto" at bounding box center [263, 109] width 96 height 17
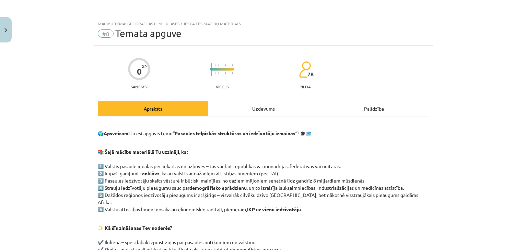
scroll to position [117, 0]
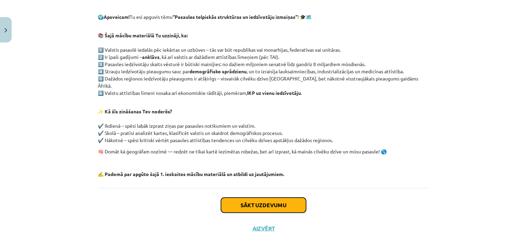
click at [273, 198] on button "Sākt uzdevumu" at bounding box center [263, 205] width 85 height 15
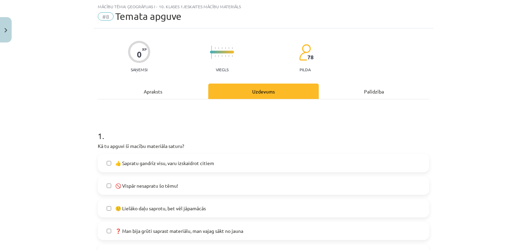
scroll to position [132, 0]
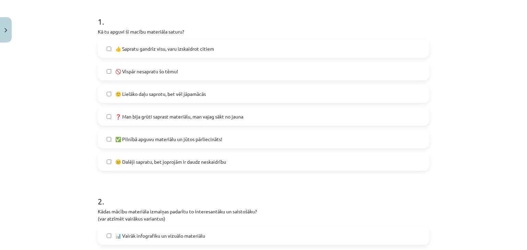
click at [100, 94] on label "🙂 Lielāko daļu saprotu, bet vēl jāpamācās" at bounding box center [263, 93] width 330 height 17
click at [109, 142] on label "✅ Pilnībā apguvu materiālu un jūtos pārliecināts!" at bounding box center [263, 139] width 330 height 17
click at [115, 136] on span "✅ Pilnībā apguvu materiālu un jūtos pārliecināts!" at bounding box center [168, 139] width 107 height 7
click at [116, 53] on label "👍 Sapratu gandrīz visu, varu izskaidrot citiem" at bounding box center [263, 48] width 330 height 17
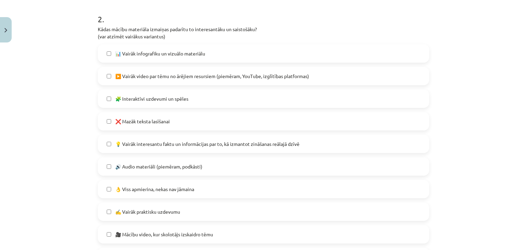
scroll to position [338, 0]
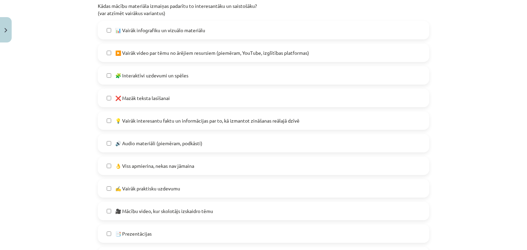
click at [133, 76] on span "🧩 Interaktīvi uzdevumi un spēles" at bounding box center [151, 75] width 73 height 7
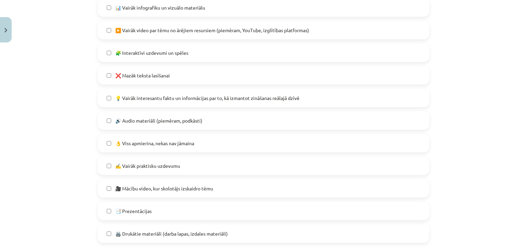
click at [136, 73] on span "❌ Mazāk teksta lasīšanai" at bounding box center [142, 75] width 55 height 7
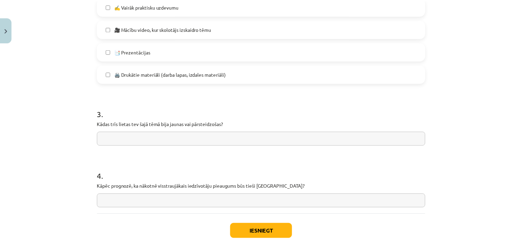
scroll to position [544, 0]
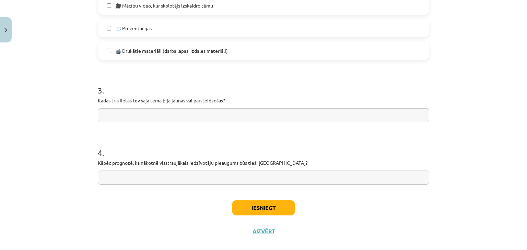
click at [125, 117] on input "text" at bounding box center [263, 115] width 331 height 14
click at [156, 119] on input "**" at bounding box center [263, 115] width 331 height 14
click at [175, 116] on input "**********" at bounding box center [263, 115] width 331 height 14
click at [167, 115] on input "**********" at bounding box center [263, 115] width 331 height 14
click at [159, 115] on input "**********" at bounding box center [263, 115] width 331 height 14
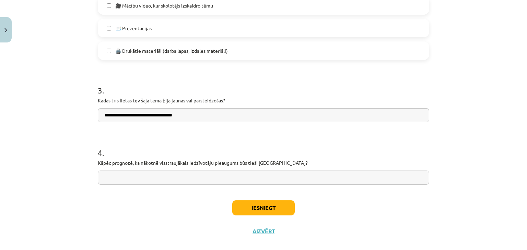
click at [161, 117] on input "**********" at bounding box center [263, 115] width 331 height 14
click at [161, 116] on input "**********" at bounding box center [263, 115] width 331 height 14
click at [160, 117] on input "**********" at bounding box center [263, 115] width 331 height 14
click at [128, 117] on input "**********" at bounding box center [263, 115] width 331 height 14
click at [107, 114] on input "**********" at bounding box center [263, 115] width 331 height 14
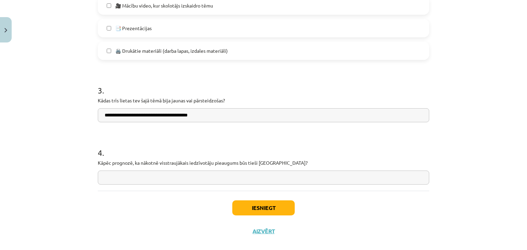
click at [108, 115] on input "**********" at bounding box center [263, 115] width 331 height 14
click at [108, 117] on input "**********" at bounding box center [263, 115] width 331 height 14
click at [209, 116] on input "**********" at bounding box center [263, 115] width 331 height 14
click at [214, 115] on input "**********" at bounding box center [263, 115] width 331 height 14
drag, startPoint x: 161, startPoint y: 136, endPoint x: 183, endPoint y: 118, distance: 28.4
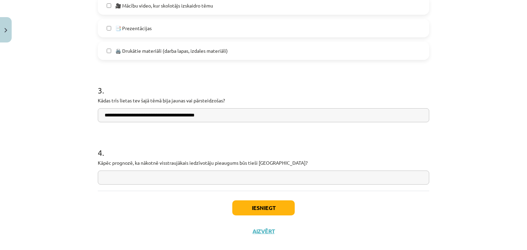
click at [226, 116] on input "**********" at bounding box center [263, 115] width 331 height 14
click at [196, 152] on h1 "4 ." at bounding box center [263, 146] width 331 height 21
click at [234, 113] on input "**********" at bounding box center [263, 115] width 331 height 14
type input "**********"
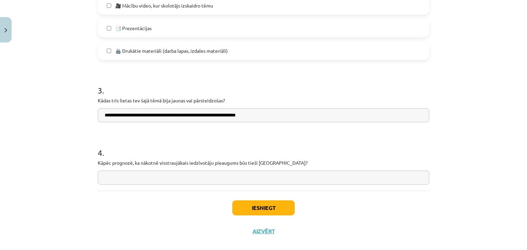
click at [139, 177] on input "text" at bounding box center [263, 178] width 331 height 14
click at [198, 179] on input "text" at bounding box center [263, 178] width 331 height 14
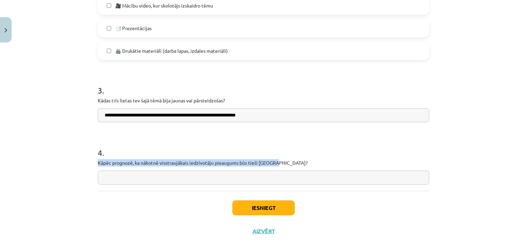
drag, startPoint x: 93, startPoint y: 163, endPoint x: 276, endPoint y: 161, distance: 183.2
copy p "Kāpēc prognozē, ka nākotnē visstraujākais iedzīvotāju pieaugums būs tieši Āfrik…"
click at [276, 161] on p "Kāpēc prognozē, ka nākotnē visstraujākais iedzīvotāju pieaugums būs tieši Āfrik…" at bounding box center [263, 163] width 331 height 7
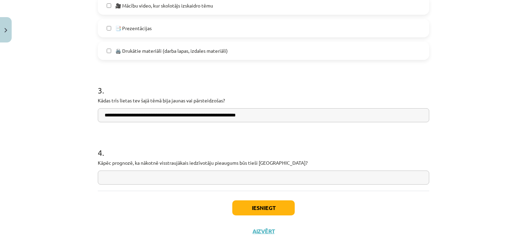
click at [170, 176] on input "text" at bounding box center [263, 178] width 331 height 14
type input "*"
click at [176, 179] on input "**********" at bounding box center [263, 178] width 331 height 14
click at [159, 178] on input "**********" at bounding box center [263, 178] width 331 height 14
click at [197, 180] on input "**********" at bounding box center [263, 178] width 331 height 14
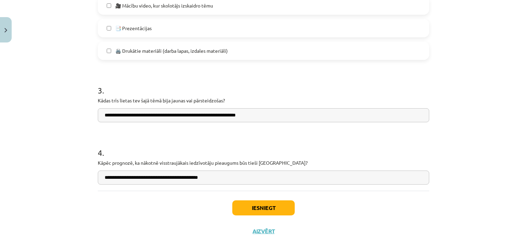
click at [200, 180] on input "**********" at bounding box center [263, 178] width 331 height 14
click at [199, 179] on input "**********" at bounding box center [263, 178] width 331 height 14
click at [198, 180] on input "**********" at bounding box center [263, 178] width 331 height 14
click at [245, 175] on input "**********" at bounding box center [263, 178] width 331 height 14
click at [257, 179] on input "**********" at bounding box center [263, 178] width 331 height 14
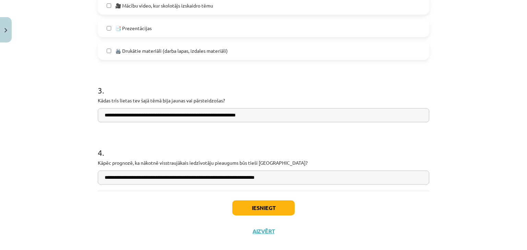
drag, startPoint x: 289, startPoint y: 180, endPoint x: 224, endPoint y: 178, distance: 64.9
click at [224, 178] on input "**********" at bounding box center [263, 178] width 331 height 14
paste input "**********"
type input "**********"
click at [271, 210] on button "Iesniegt" at bounding box center [263, 208] width 62 height 15
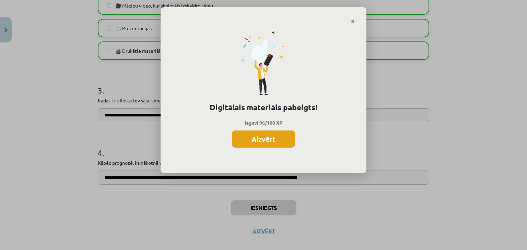
click at [265, 139] on button "Aizvērt" at bounding box center [263, 139] width 63 height 17
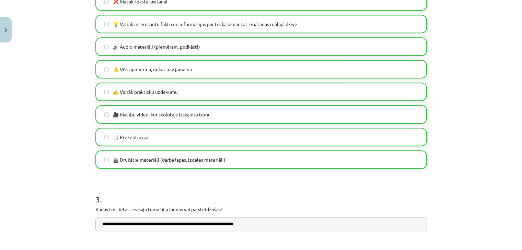
scroll to position [553, 0]
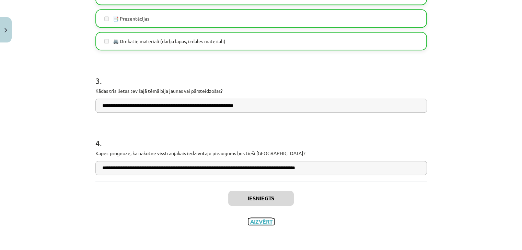
click at [248, 224] on button "Aizvērt" at bounding box center [261, 222] width 26 height 7
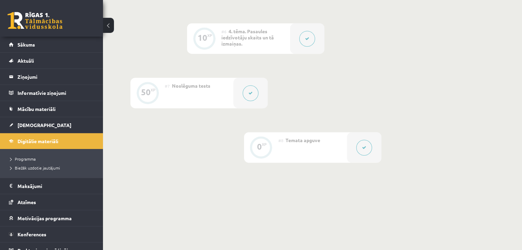
scroll to position [467, 0]
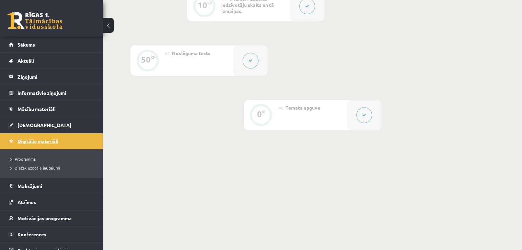
click at [47, 139] on span "Digitālie materiāli" at bounding box center [37, 141] width 41 height 6
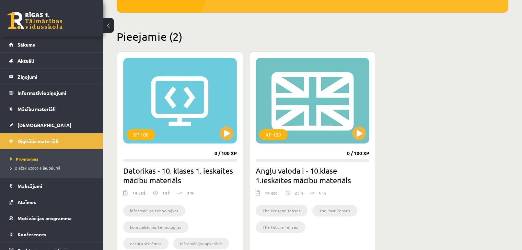
scroll to position [167, 0]
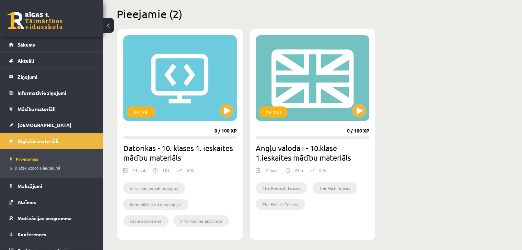
click at [401, 106] on div "XP 100 0 / 100 XP Datorikas - 10. klases 1. ieskaites mācību materiāls 14 uzd. …" at bounding box center [313, 135] width 392 height 212
click at [25, 81] on legend "Ziņojumi 0" at bounding box center [55, 77] width 77 height 16
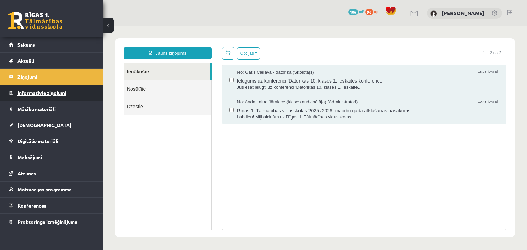
click at [41, 95] on legend "Informatīvie ziņojumi 0" at bounding box center [55, 93] width 77 height 16
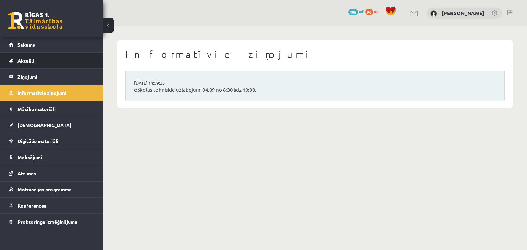
click at [11, 63] on link "Aktuāli" at bounding box center [51, 61] width 85 height 16
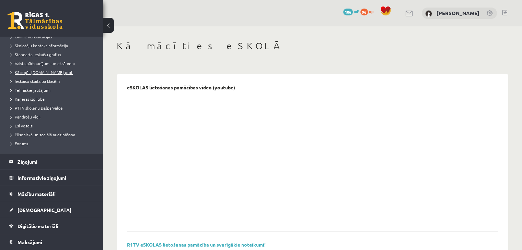
scroll to position [91, 0]
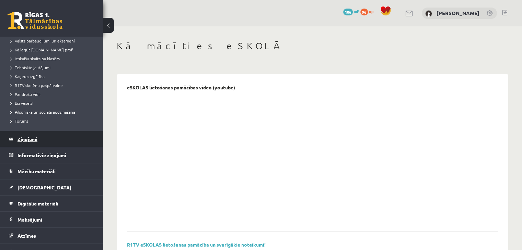
click at [26, 138] on legend "Ziņojumi 0" at bounding box center [55, 139] width 77 height 16
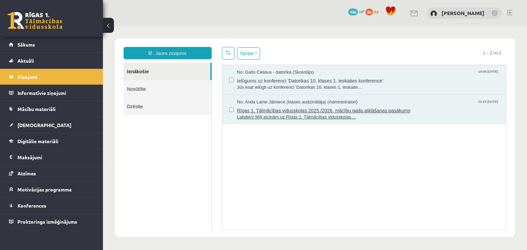
click at [249, 118] on span "Labdien! Mīļi aicinām uz Rīgas 1. Tālmācības vidusskolas ..." at bounding box center [368, 117] width 262 height 7
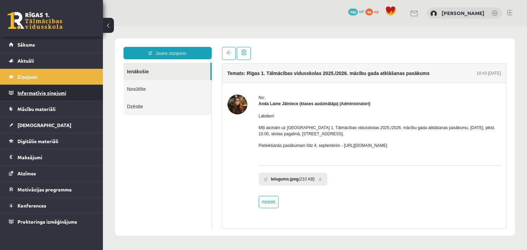
click at [29, 95] on legend "Informatīvie ziņojumi 0" at bounding box center [55, 93] width 77 height 16
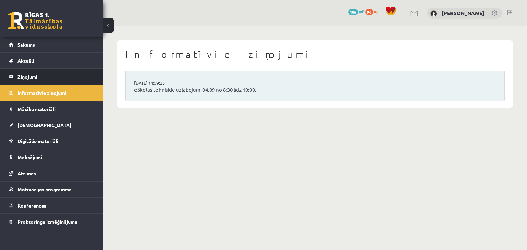
click at [50, 79] on legend "Ziņojumi 0" at bounding box center [55, 77] width 77 height 16
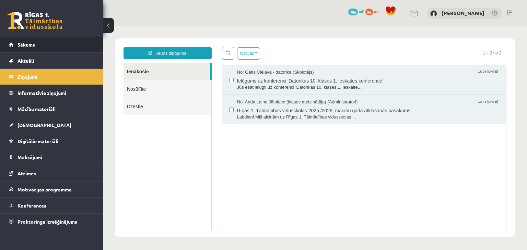
click at [26, 48] on link "Sākums" at bounding box center [51, 45] width 85 height 16
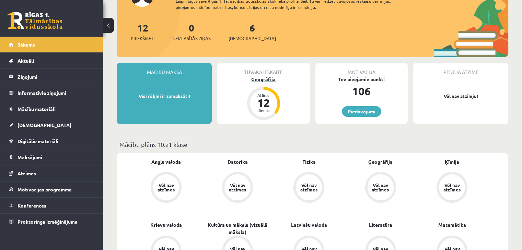
scroll to position [69, 0]
click at [26, 127] on span "[DEMOGRAPHIC_DATA]" at bounding box center [44, 125] width 54 height 6
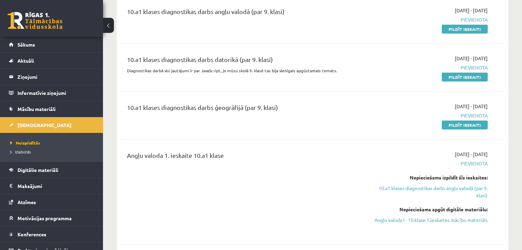
scroll to position [114, 0]
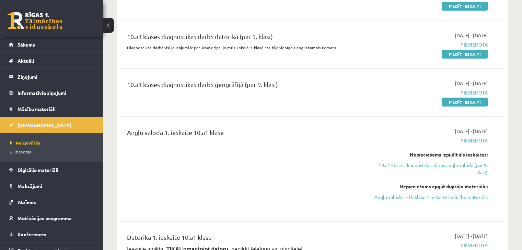
click at [473, 92] on span "Pievienota" at bounding box center [430, 92] width 113 height 7
